Goal: Task Accomplishment & Management: Manage account settings

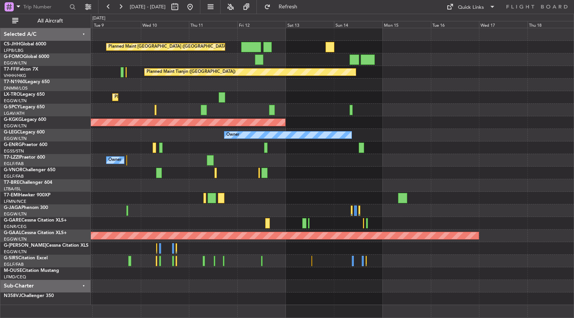
click at [134, 212] on div "Planned Maint [GEOGRAPHIC_DATA] ([GEOGRAPHIC_DATA]) Planned Maint [GEOGRAPHIC_D…" at bounding box center [332, 166] width 483 height 277
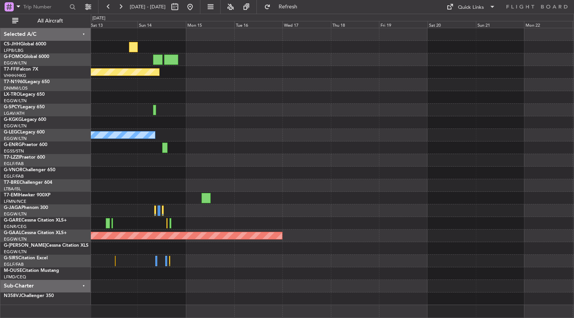
click at [84, 225] on div "Planned Maint [GEOGRAPHIC_DATA] ([GEOGRAPHIC_DATA]) Planned Maint Tianjin ([GEO…" at bounding box center [287, 166] width 574 height 304
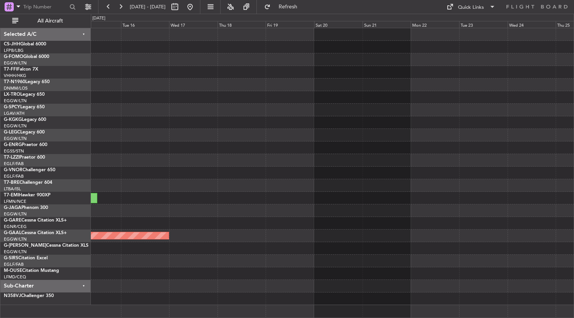
click at [182, 187] on div "Planned Maint Tianjin ([GEOGRAPHIC_DATA]) AOG Maint [GEOGRAPHIC_DATA] ([GEOGRAP…" at bounding box center [332, 166] width 483 height 277
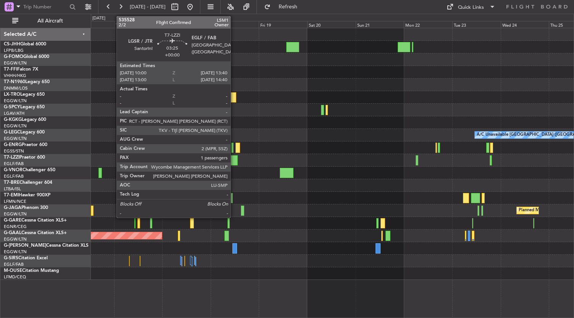
click at [234, 159] on div at bounding box center [234, 160] width 8 height 10
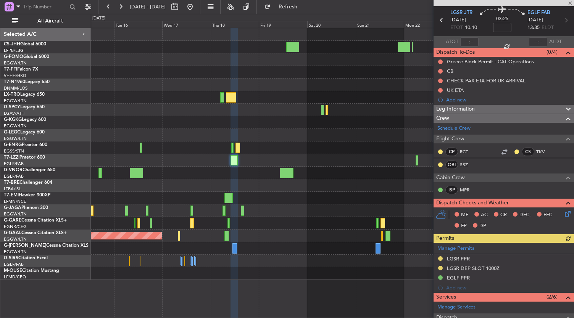
scroll to position [62, 0]
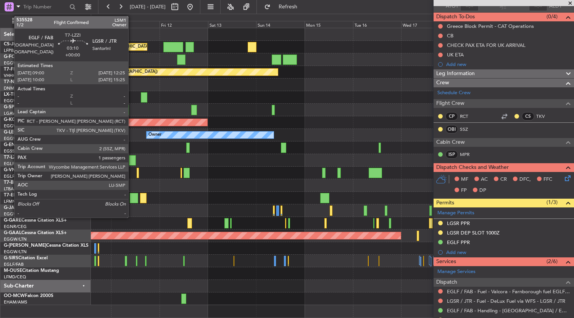
click at [132, 162] on div at bounding box center [132, 160] width 7 height 10
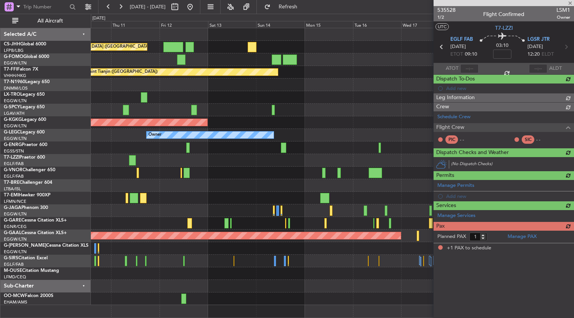
scroll to position [0, 0]
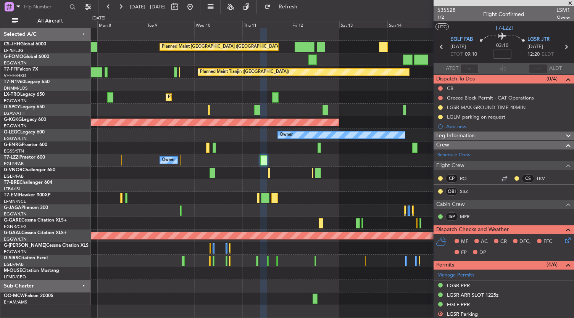
click at [336, 209] on div "Planned Maint [GEOGRAPHIC_DATA] ([GEOGRAPHIC_DATA]) Planned Maint [GEOGRAPHIC_D…" at bounding box center [332, 166] width 483 height 277
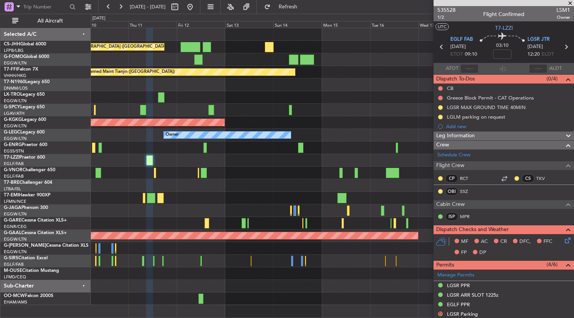
click at [158, 205] on div "Planned Maint [GEOGRAPHIC_DATA] ([GEOGRAPHIC_DATA]) Planned Maint Tianjin ([GEO…" at bounding box center [332, 166] width 483 height 277
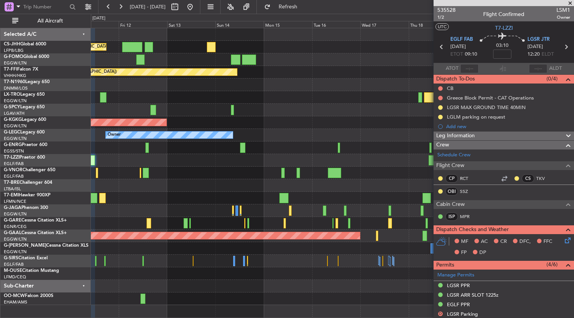
click at [313, 199] on div at bounding box center [332, 198] width 483 height 13
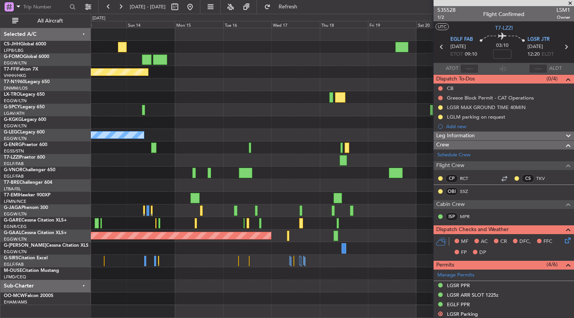
click at [338, 167] on div at bounding box center [332, 173] width 483 height 13
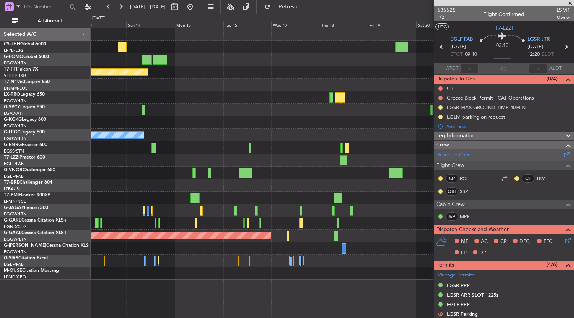
click at [460, 154] on link "Schedule Crew" at bounding box center [453, 155] width 33 height 8
click at [218, 290] on div "Planned Maint [GEOGRAPHIC_DATA] ([GEOGRAPHIC_DATA]) Planned Maint Tianjin ([GEO…" at bounding box center [332, 173] width 483 height 291
click at [196, 7] on button at bounding box center [190, 7] width 12 height 12
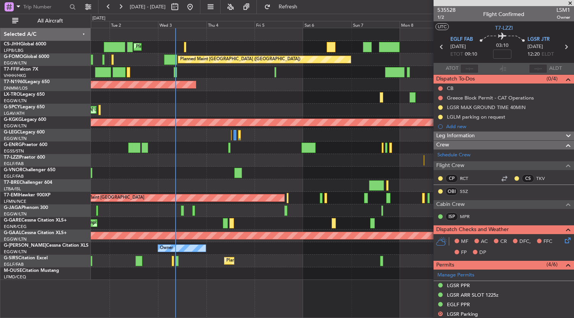
click at [256, 155] on div "Owner" at bounding box center [332, 160] width 483 height 13
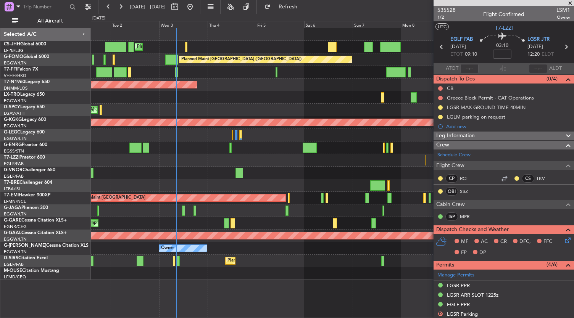
scroll to position [190, 0]
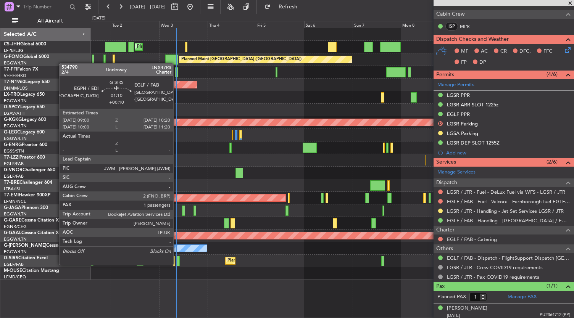
click at [177, 264] on div at bounding box center [178, 261] width 3 height 10
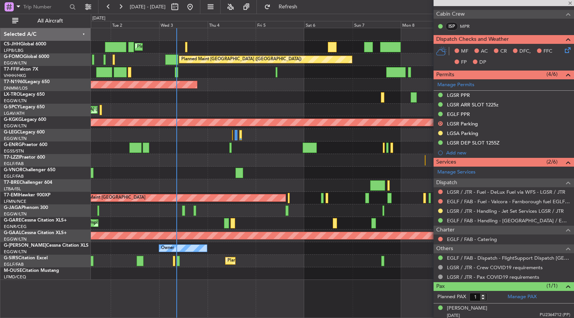
type input "+00:10"
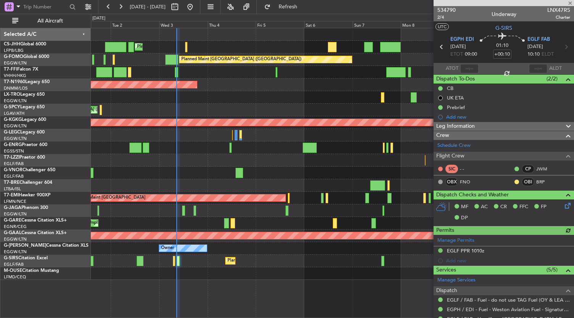
scroll to position [127, 0]
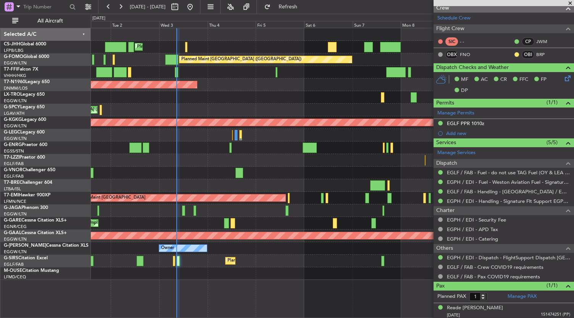
click at [176, 181] on div "Planned Maint [GEOGRAPHIC_DATA] ([GEOGRAPHIC_DATA]) Planned Maint [GEOGRAPHIC_D…" at bounding box center [332, 154] width 483 height 252
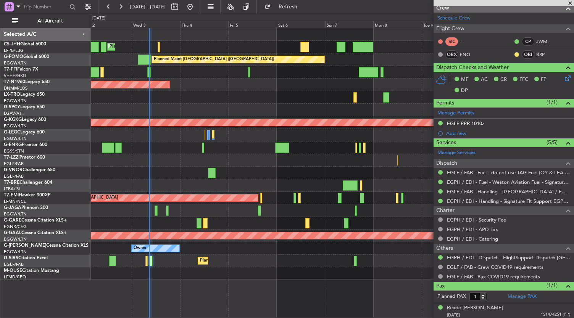
click at [185, 225] on div "Planned Maint [GEOGRAPHIC_DATA] ([GEOGRAPHIC_DATA]) Planned Maint [GEOGRAPHIC_D…" at bounding box center [332, 154] width 483 height 252
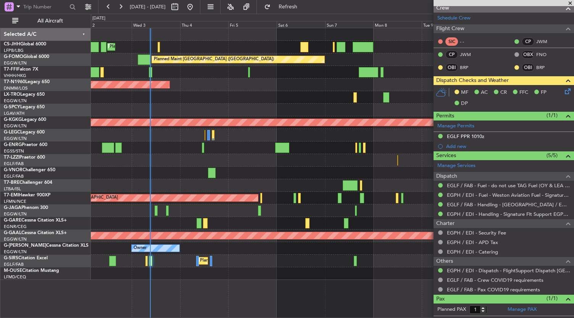
type input "09:06"
